Goal: Task Accomplishment & Management: Manage account settings

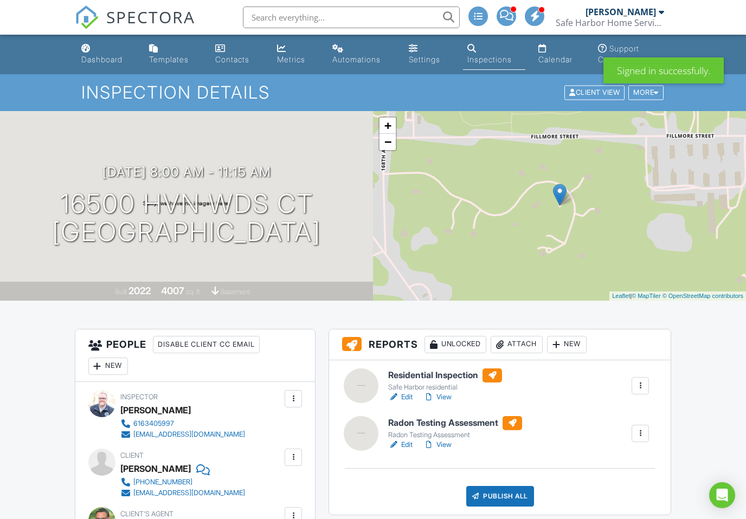
click at [98, 58] on div "Dashboard" at bounding box center [101, 59] width 41 height 9
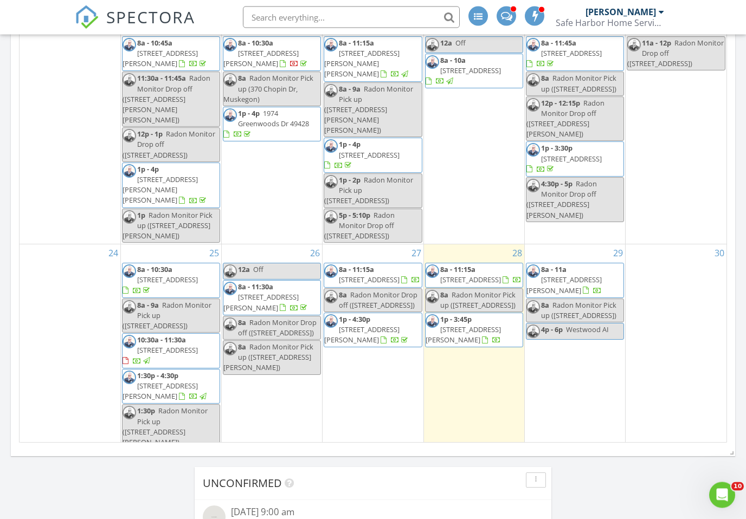
scroll to position [563, 0]
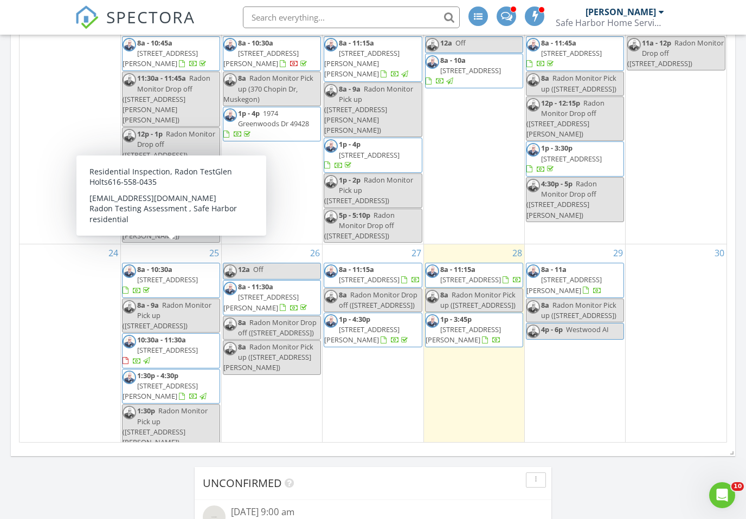
click at [165, 275] on span "366 E Beech St NE, Cedar Springs 49319" at bounding box center [167, 280] width 61 height 10
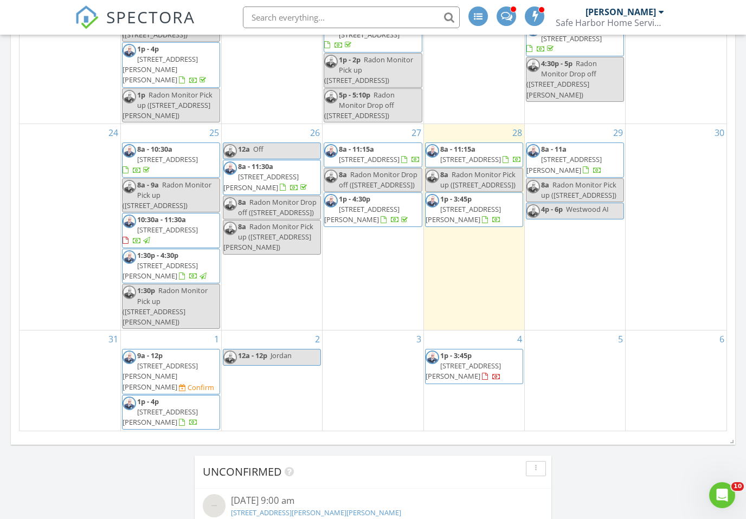
scroll to position [591, 0]
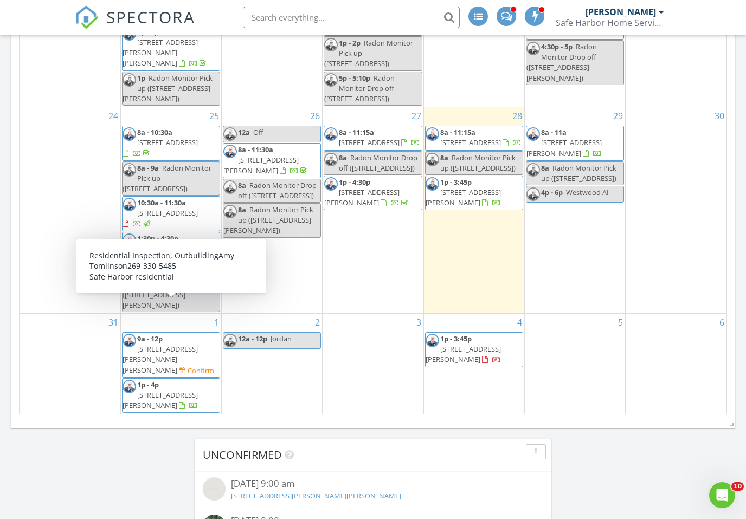
click at [188, 344] on span "[STREET_ADDRESS][PERSON_NAME][PERSON_NAME]" at bounding box center [160, 359] width 75 height 30
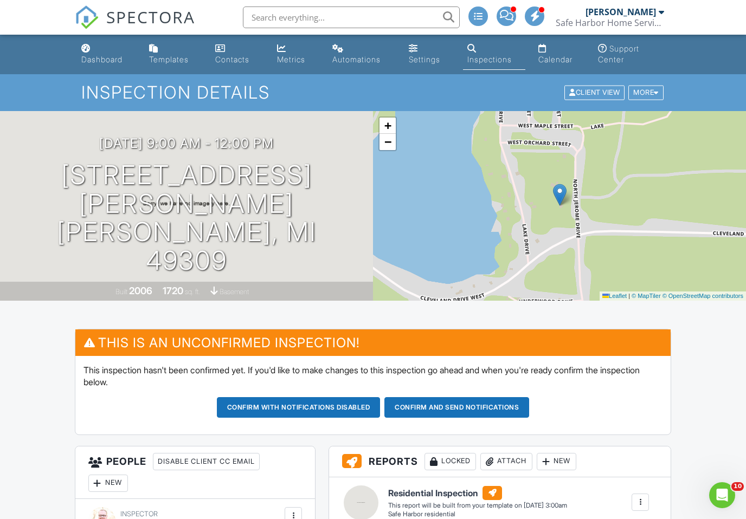
click at [92, 66] on link "Dashboard" at bounding box center [106, 54] width 59 height 31
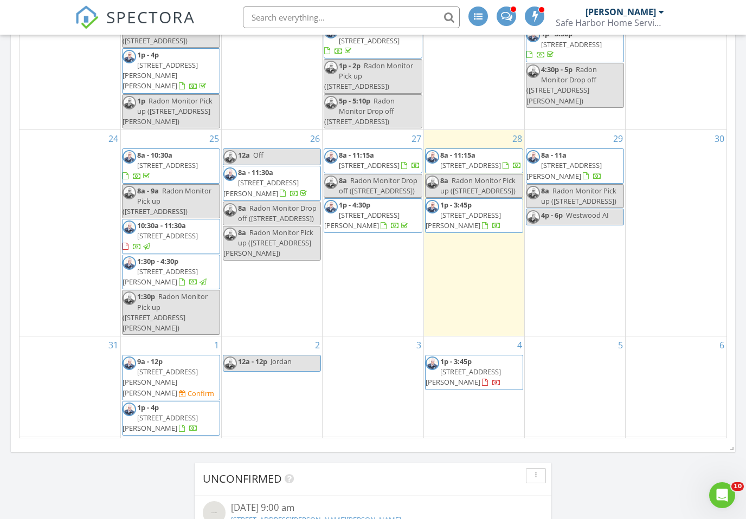
scroll to position [109, 0]
